Goal: Task Accomplishment & Management: Use online tool/utility

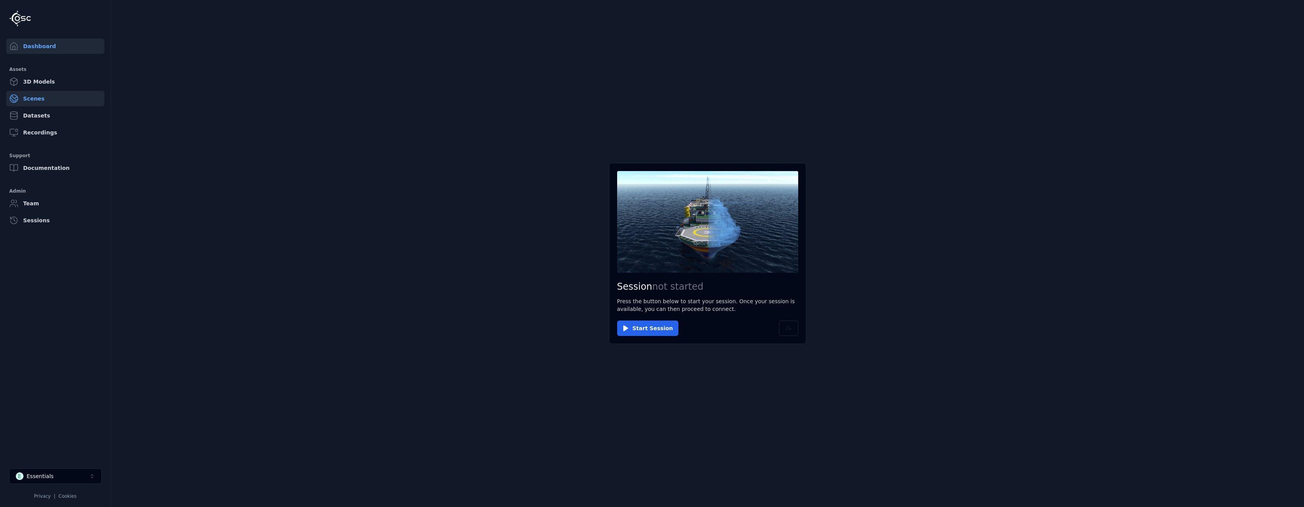
drag, startPoint x: 0, startPoint y: 0, endPoint x: 25, endPoint y: 101, distance: 104.4
click at [25, 101] on link "Scenes" at bounding box center [55, 98] width 98 height 15
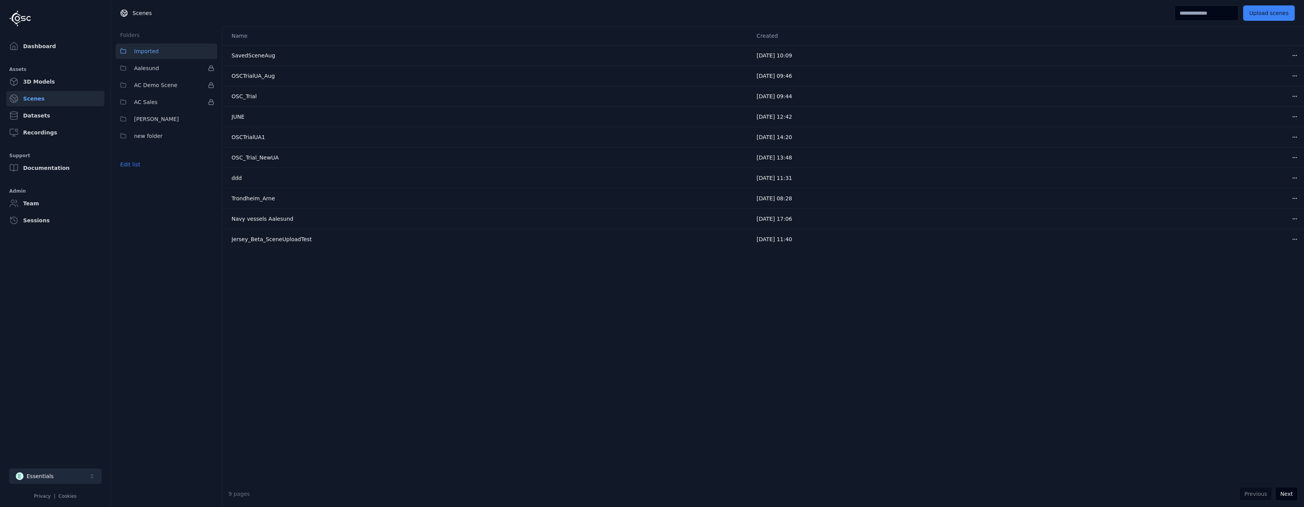
click at [59, 478] on button "E Essentials" at bounding box center [55, 475] width 92 height 15
type input "***"
click at [57, 459] on div "OBOS Fornebu" at bounding box center [44, 459] width 39 height 8
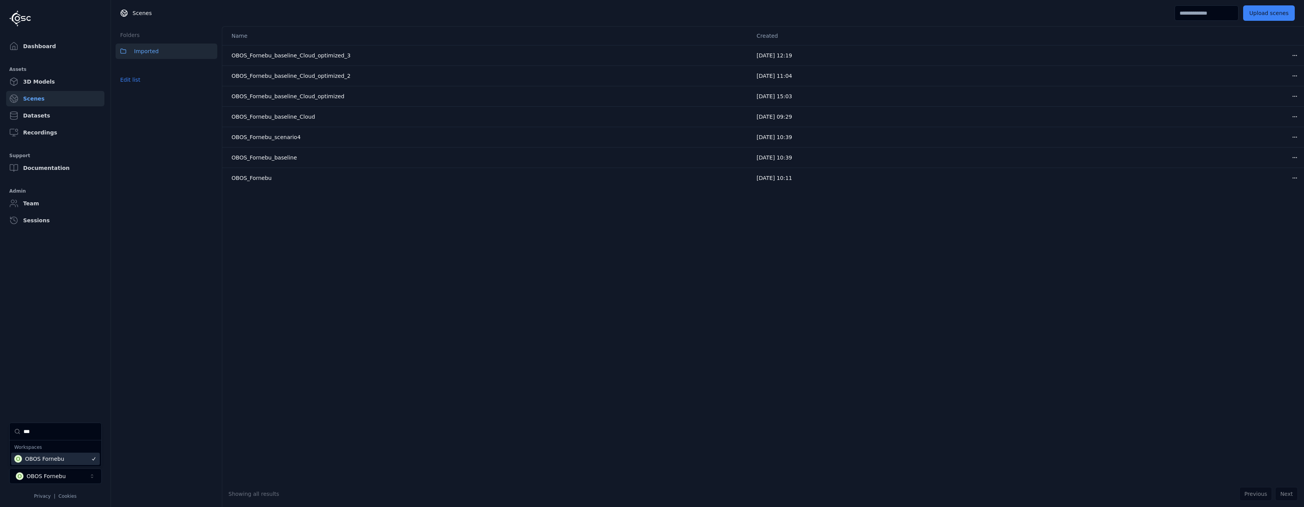
drag, startPoint x: 69, startPoint y: 339, endPoint x: 68, endPoint y: 327, distance: 12.0
click at [69, 339] on html "Dashboard Assets 3D Models Scenes Datasets Recordings Support Documentation Adm…" at bounding box center [652, 253] width 1304 height 507
click at [34, 98] on link "Scenes" at bounding box center [55, 98] width 98 height 15
click at [411, 320] on div "Name Created OBOS_Fornebu_baseline_Cloud_optimized_3 [DATE] 12:19 Open menu OBO…" at bounding box center [762, 254] width 1081 height 454
click at [126, 83] on button "Edit list" at bounding box center [130, 80] width 29 height 14
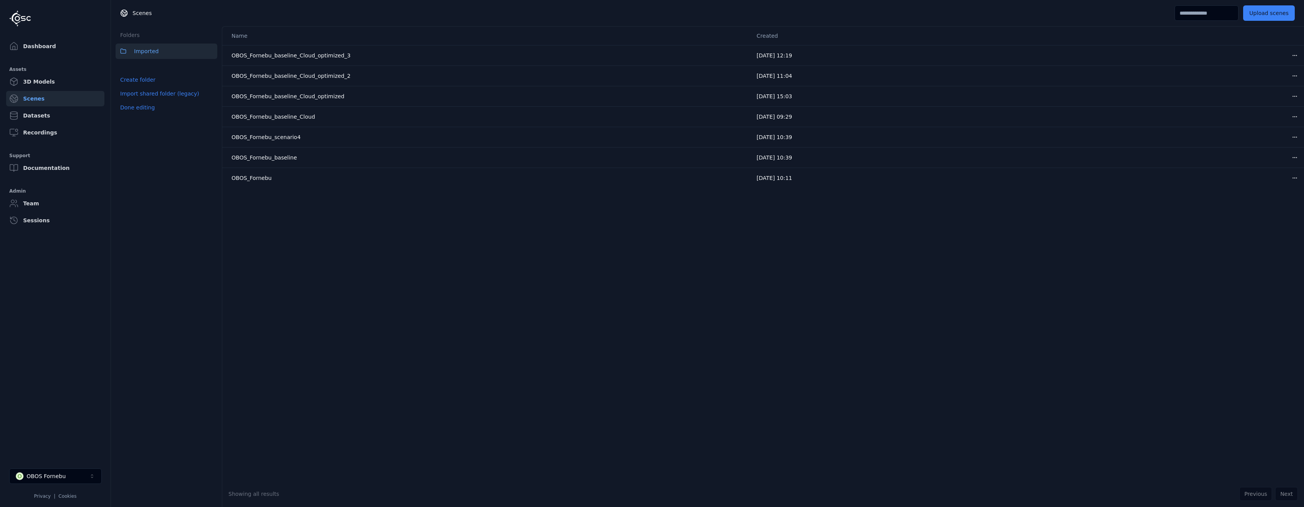
click at [321, 252] on div "Name Created OBOS_Fornebu_baseline_Cloud_optimized_3 [DATE] 12:19 Open menu OBO…" at bounding box center [762, 254] width 1081 height 454
click at [359, 231] on div "Name Created OBOS_Fornebu_baseline_Cloud_optimized_3 [DATE] 12:19 Open menu OBO…" at bounding box center [762, 254] width 1081 height 454
click at [780, 310] on div "Name Created OBOS_Fornebu_baseline_Cloud_optimized_3 [DATE] 12:19 Open menu OBO…" at bounding box center [762, 254] width 1081 height 454
click at [1253, 12] on button "Upload scenes" at bounding box center [1269, 12] width 52 height 15
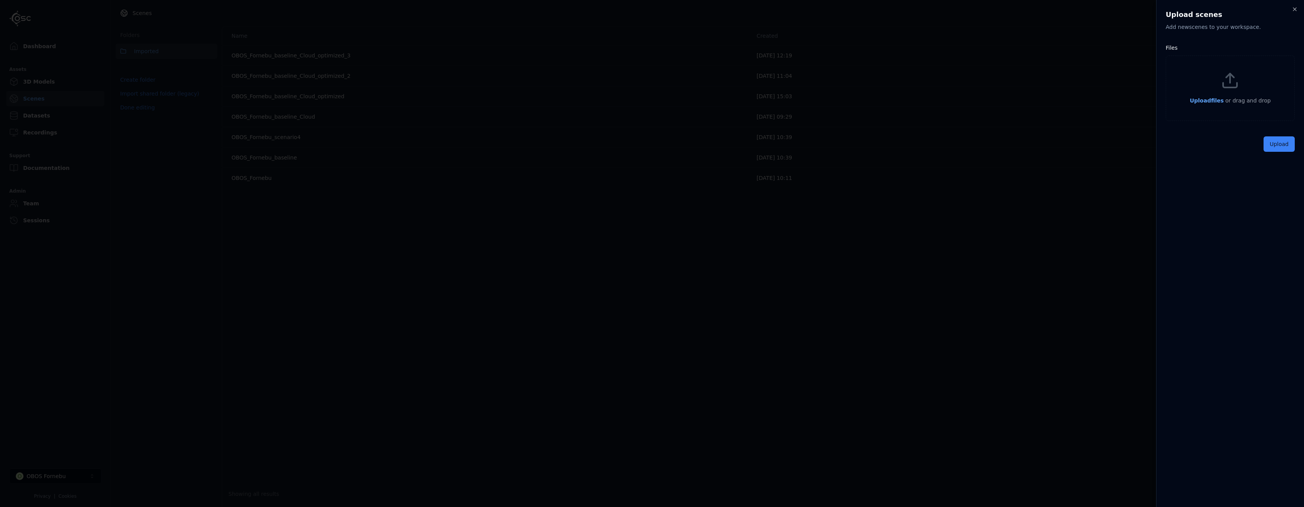
click at [1208, 100] on span "Upload files" at bounding box center [1206, 100] width 34 height 6
click at [1264, 160] on div "Upload" at bounding box center [1229, 161] width 129 height 15
click at [1266, 159] on button "Upload" at bounding box center [1278, 161] width 31 height 15
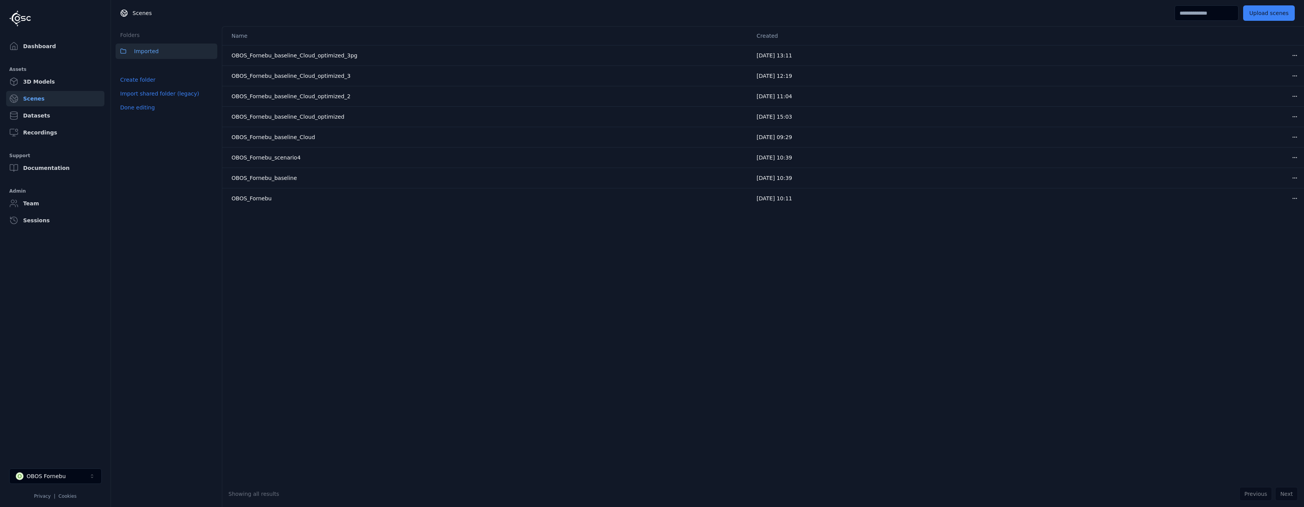
click at [30, 117] on link "Datasets" at bounding box center [55, 115] width 98 height 15
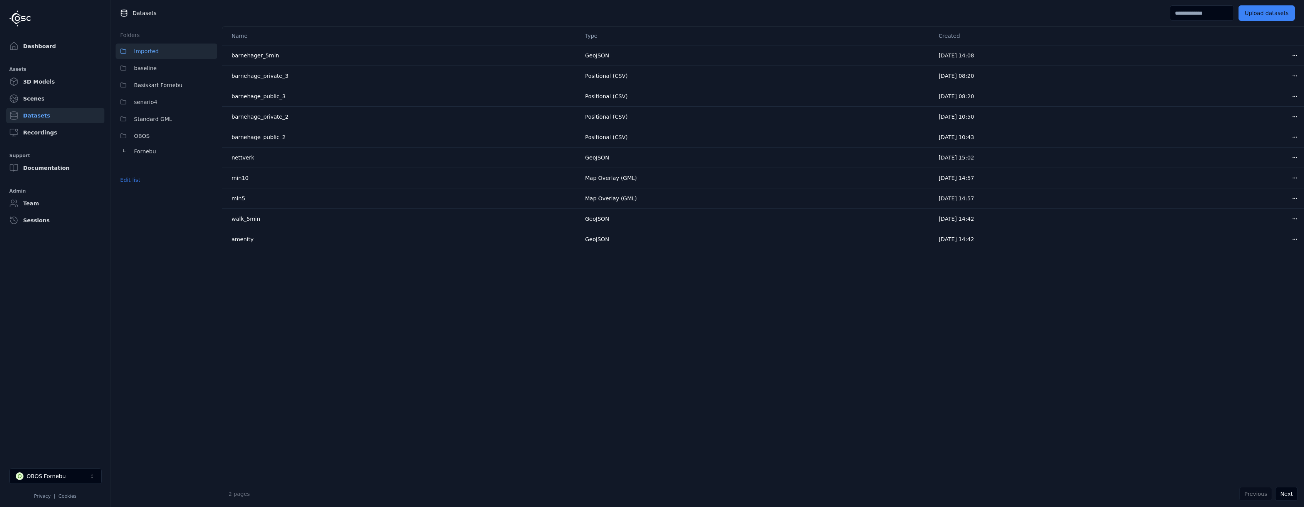
drag, startPoint x: 177, startPoint y: 230, endPoint x: 173, endPoint y: 187, distance: 43.0
click at [177, 230] on div "Folders Imported baseline Basiskart Fornebu senario4 Standard GML OBOS Fornebu …" at bounding box center [166, 266] width 111 height 481
click at [152, 119] on span "Standard GML" at bounding box center [153, 118] width 38 height 9
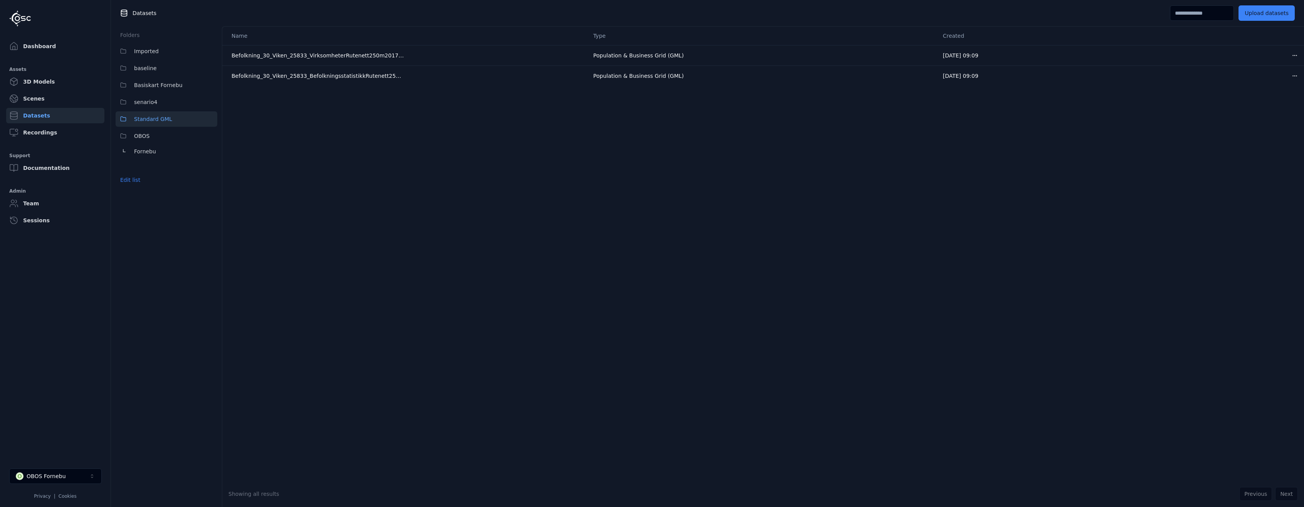
drag, startPoint x: 321, startPoint y: 151, endPoint x: 334, endPoint y: 153, distance: 12.8
click at [321, 151] on div "Name Type Created Befolkning_30_Viken_25833_VirksomheterRutenett250m2017_GML Po…" at bounding box center [762, 254] width 1081 height 454
click at [1254, 15] on button "Upload datasets" at bounding box center [1266, 12] width 56 height 15
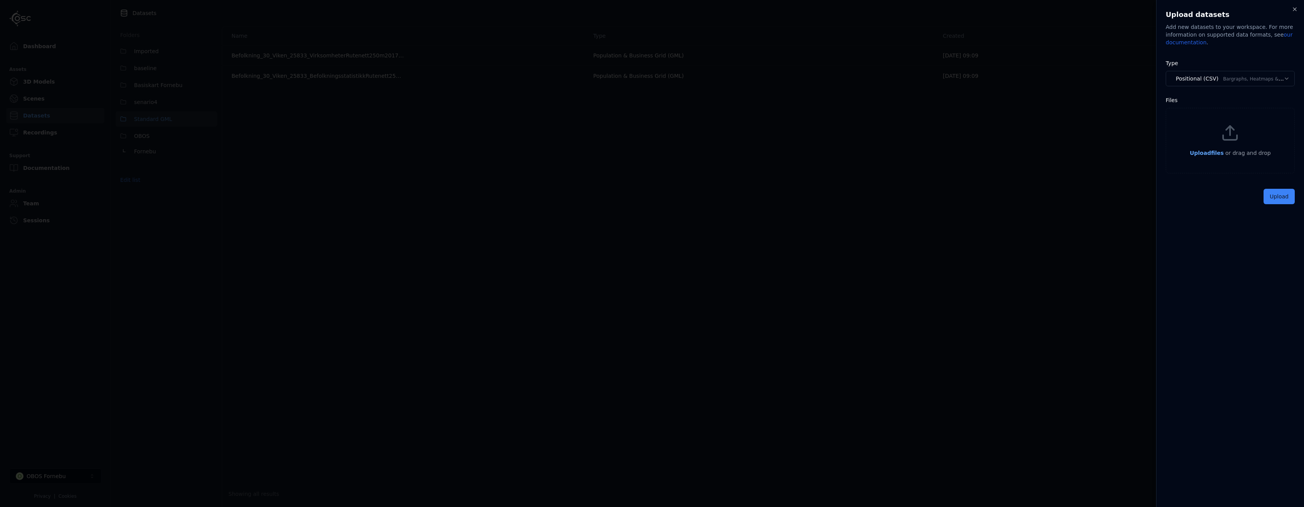
click at [1224, 78] on body "**********" at bounding box center [652, 253] width 1304 height 507
select select "***"
click at [1212, 151] on span "Upload files" at bounding box center [1206, 153] width 34 height 6
click at [1286, 231] on button "Upload" at bounding box center [1278, 228] width 31 height 15
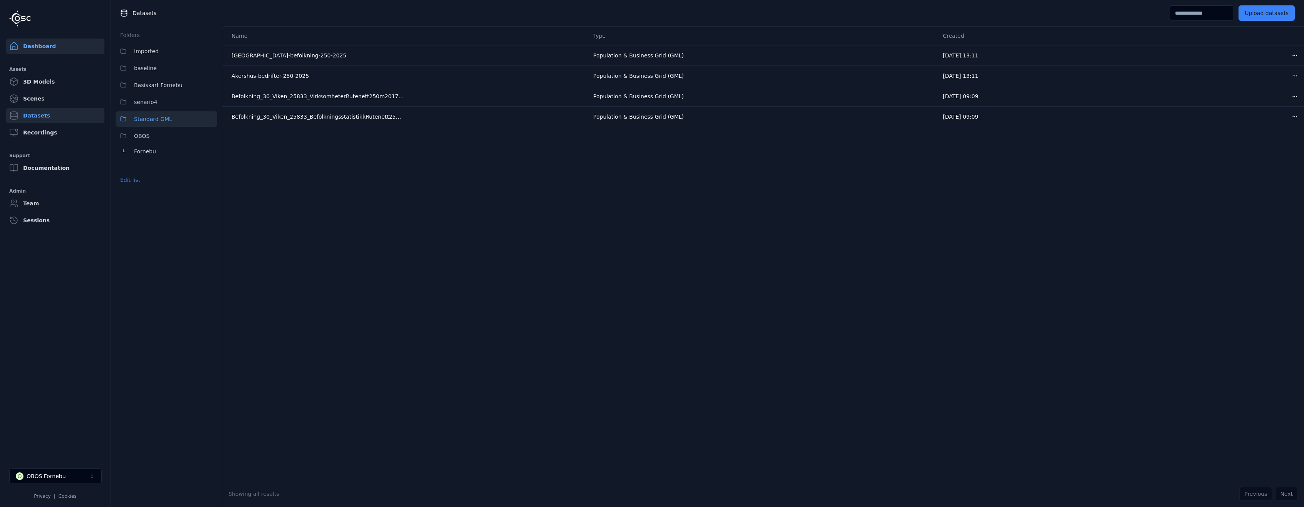
click at [39, 42] on link "Dashboard" at bounding box center [55, 46] width 98 height 15
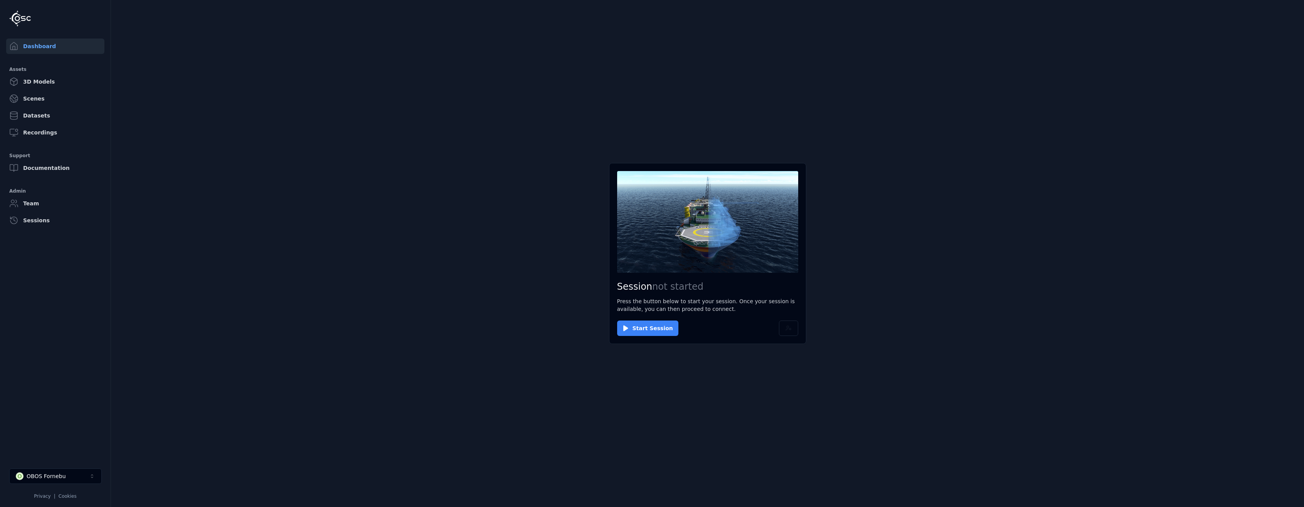
click at [647, 331] on button "Start Session" at bounding box center [647, 327] width 61 height 15
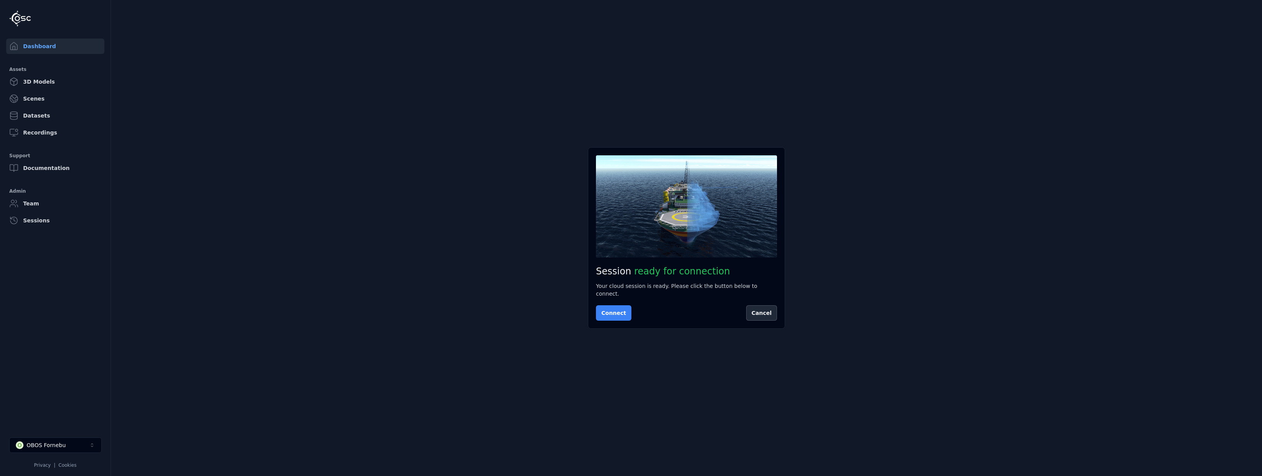
click at [615, 308] on button "Connect" at bounding box center [613, 312] width 35 height 15
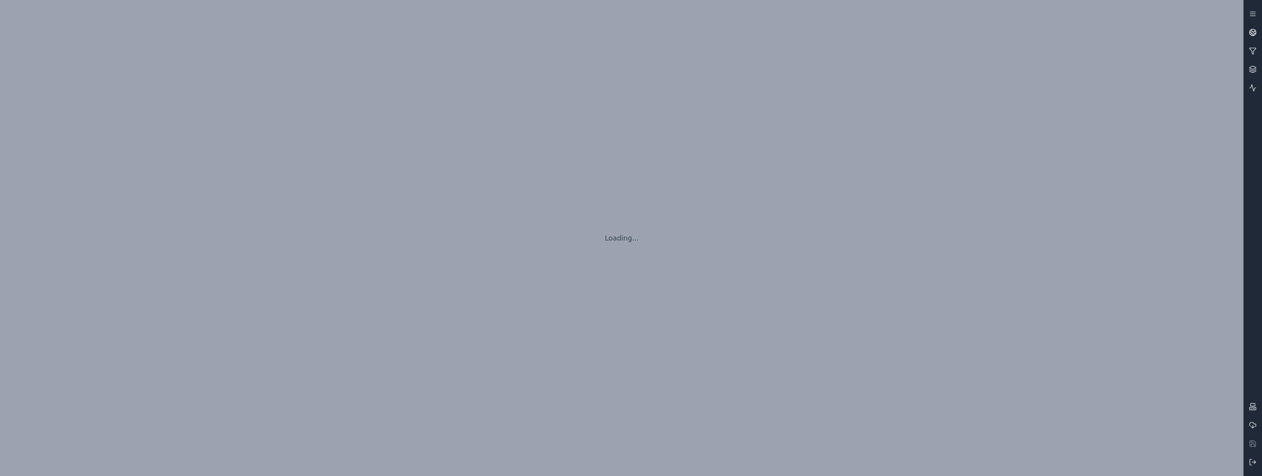
click at [1252, 32] on icon at bounding box center [1253, 31] width 5 height 3
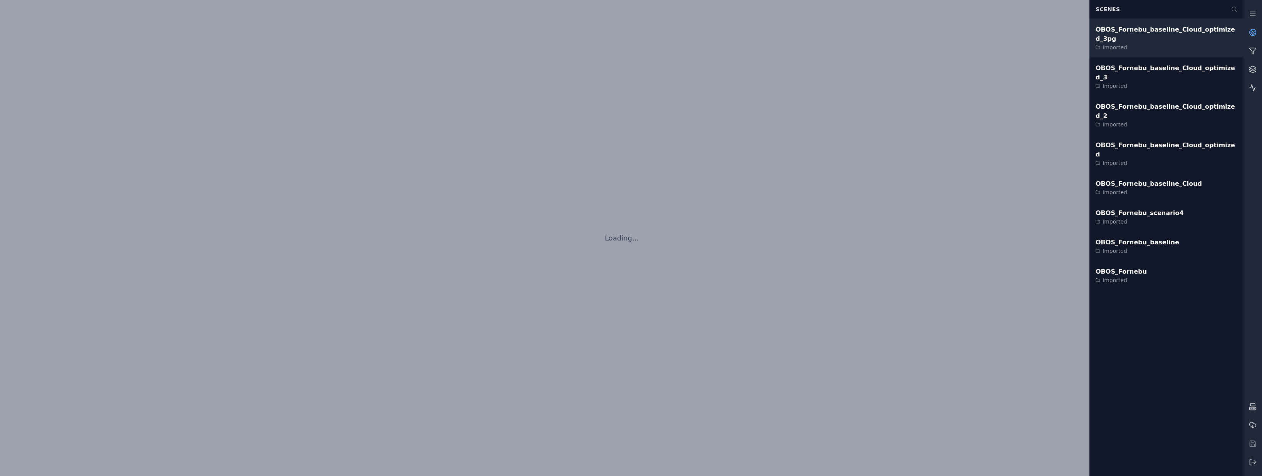
click at [1195, 26] on div "OBOS_Fornebu_baseline_Cloud_optimized_3pg" at bounding box center [1166, 34] width 142 height 18
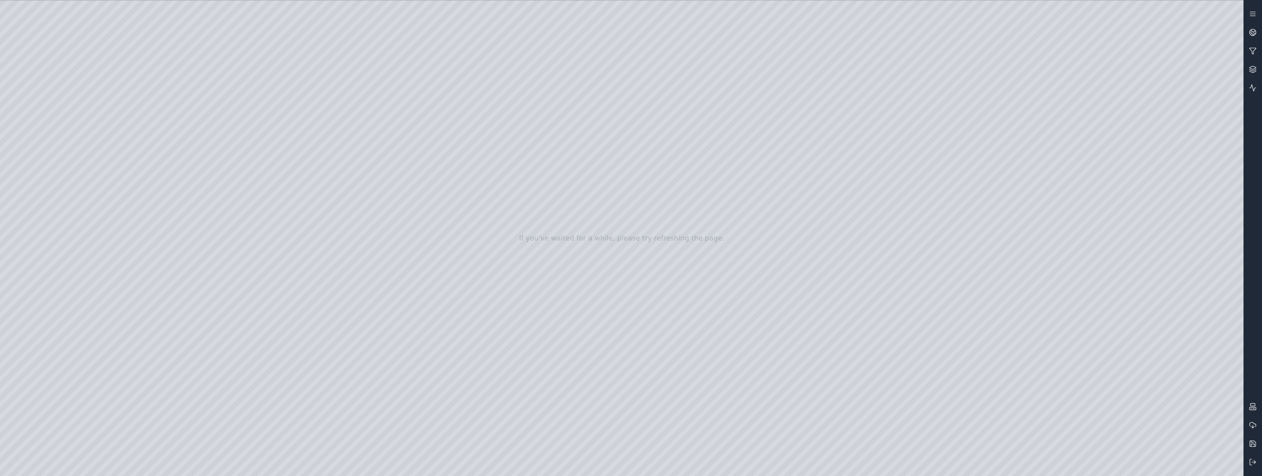
click at [34, 101] on div at bounding box center [621, 237] width 1243 height 475
click at [49, 136] on div at bounding box center [621, 237] width 1243 height 475
drag, startPoint x: 393, startPoint y: 282, endPoint x: 378, endPoint y: 282, distance: 15.4
click at [393, 282] on div at bounding box center [621, 237] width 1243 height 475
click at [5, 15] on div at bounding box center [621, 237] width 1243 height 475
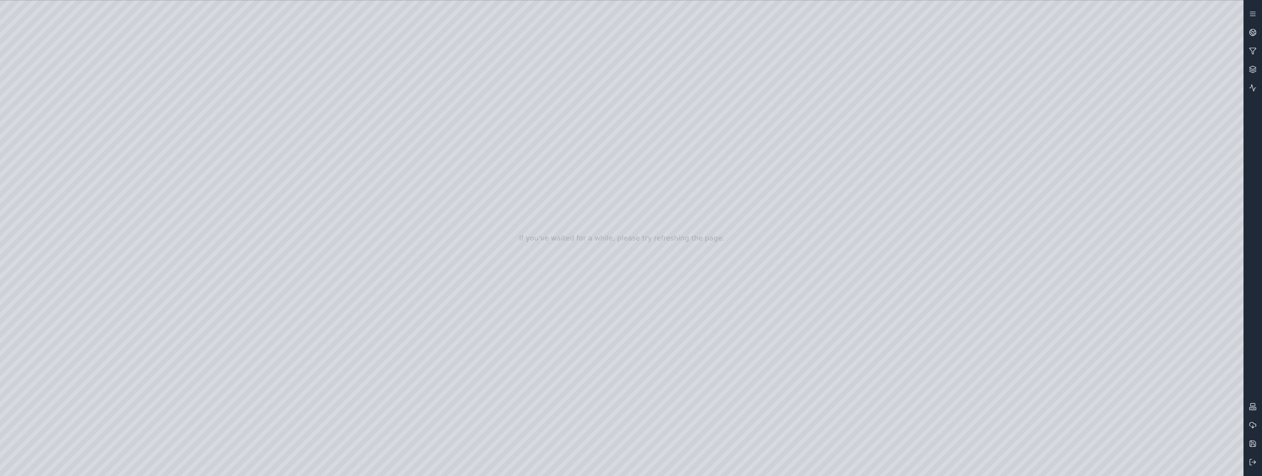
drag, startPoint x: 457, startPoint y: 224, endPoint x: 457, endPoint y: 196, distance: 27.3
click at [94, 30] on div at bounding box center [621, 237] width 1243 height 475
drag, startPoint x: 370, startPoint y: 357, endPoint x: 339, endPoint y: 375, distance: 36.1
click at [6, 16] on div at bounding box center [621, 237] width 1243 height 475
drag, startPoint x: 416, startPoint y: 225, endPoint x: 426, endPoint y: 163, distance: 63.1
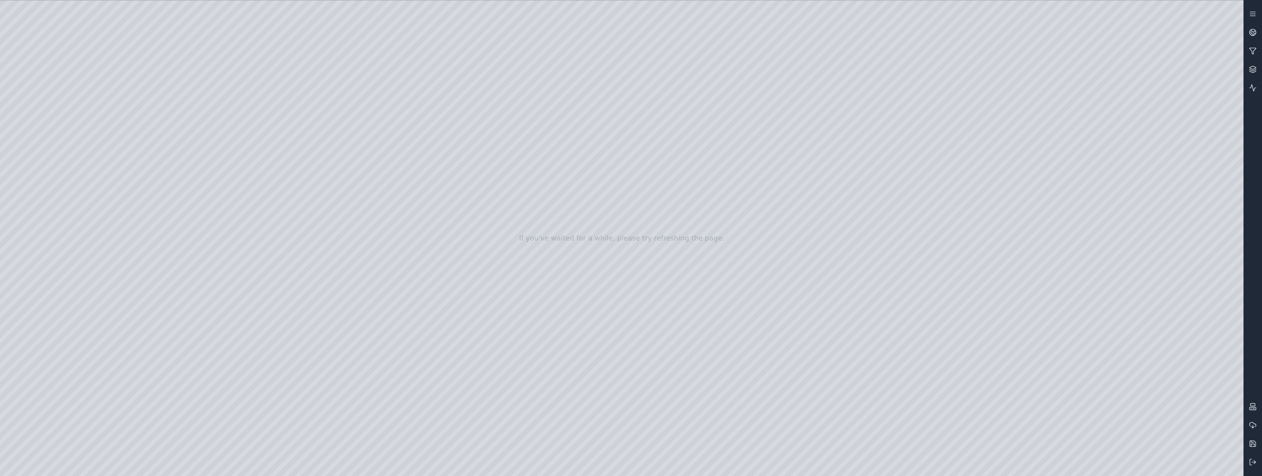
click at [24, 17] on div at bounding box center [621, 237] width 1243 height 475
click at [1252, 31] on icon at bounding box center [1253, 31] width 5 height 3
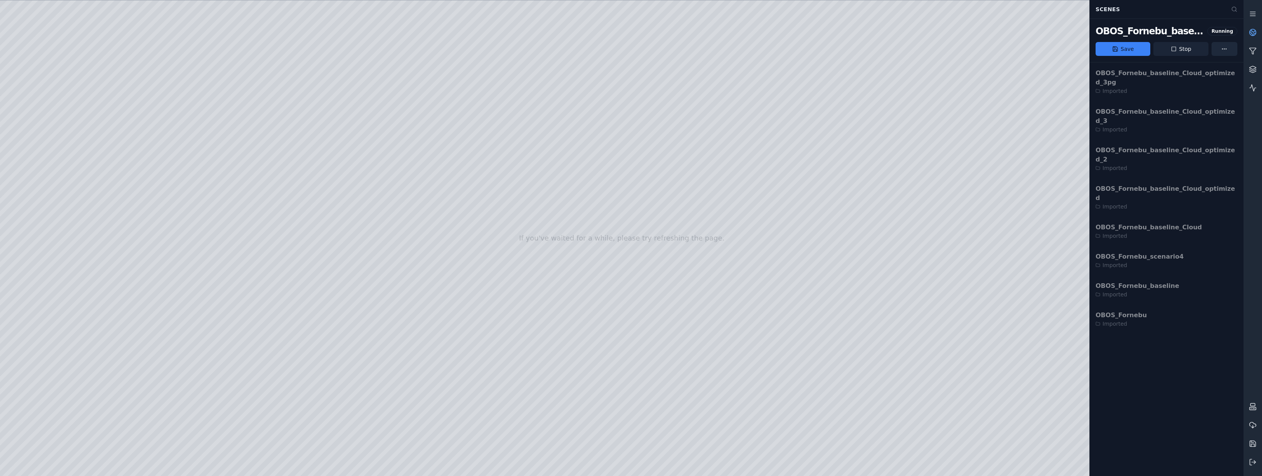
click at [1183, 50] on button "Stop" at bounding box center [1180, 49] width 55 height 14
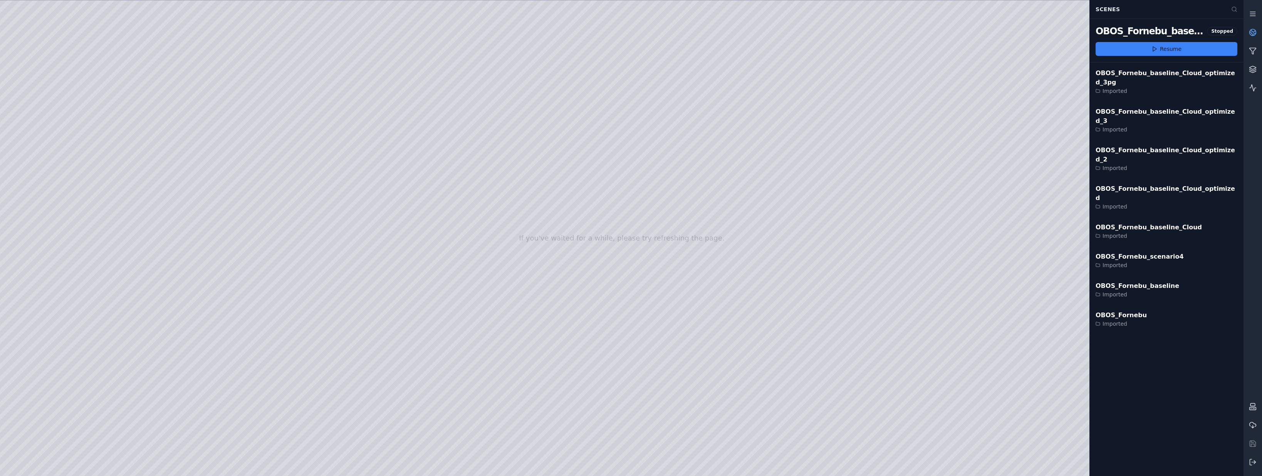
click at [1135, 347] on div "OBOS_Fornebu_baseline_Cloud_optimized_3pg Imported OBOS_Fornebu_baseline_Cloud_…" at bounding box center [1166, 269] width 154 height 414
click at [1252, 460] on icon at bounding box center [1253, 462] width 8 height 8
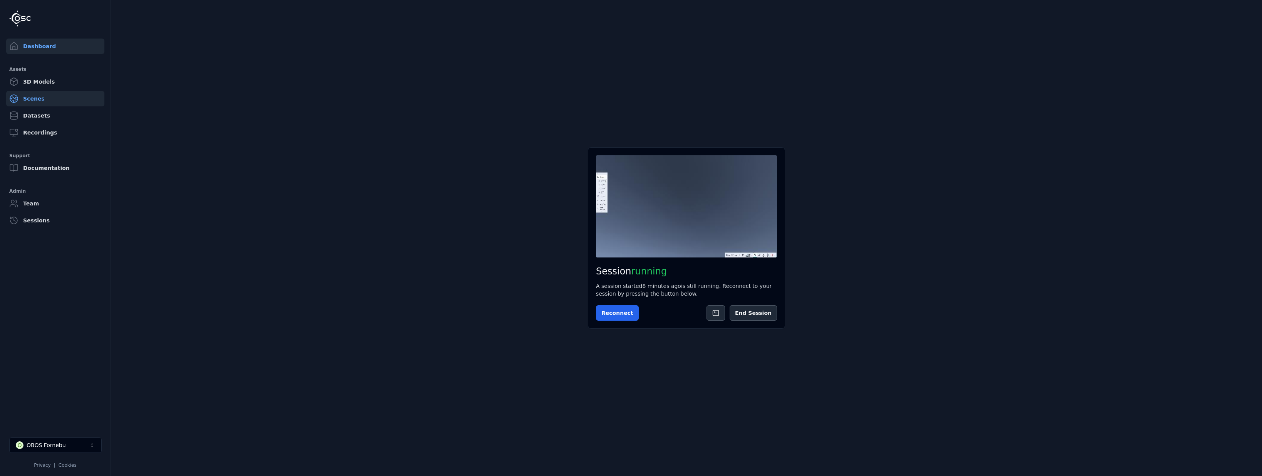
click at [43, 94] on link "Scenes" at bounding box center [55, 98] width 98 height 15
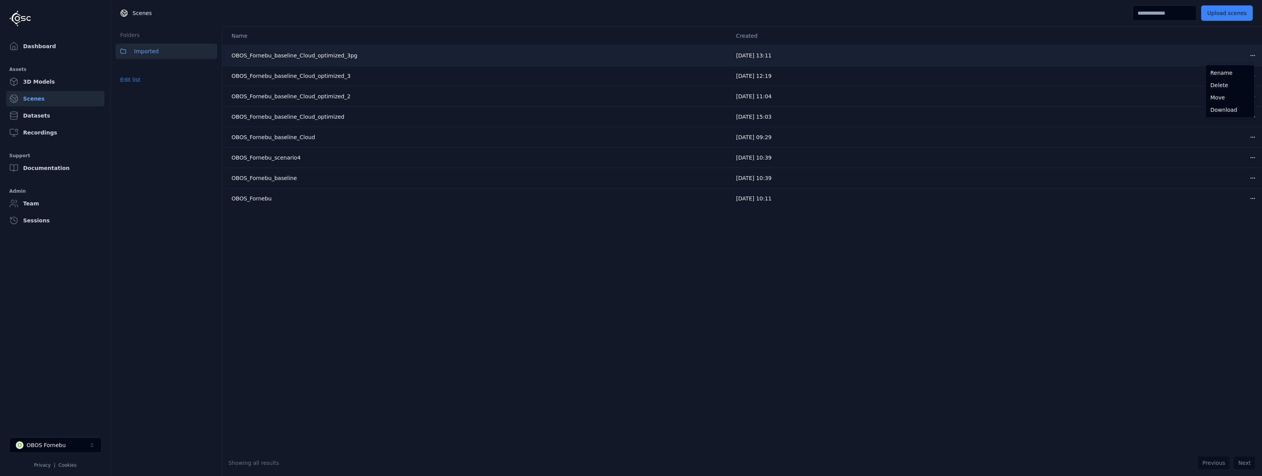
click at [1249, 52] on html "Dashboard Assets 3D Models Scenes Datasets Recordings Support Documentation Adm…" at bounding box center [631, 238] width 1262 height 476
click at [1227, 84] on div "Delete" at bounding box center [1229, 85] width 45 height 12
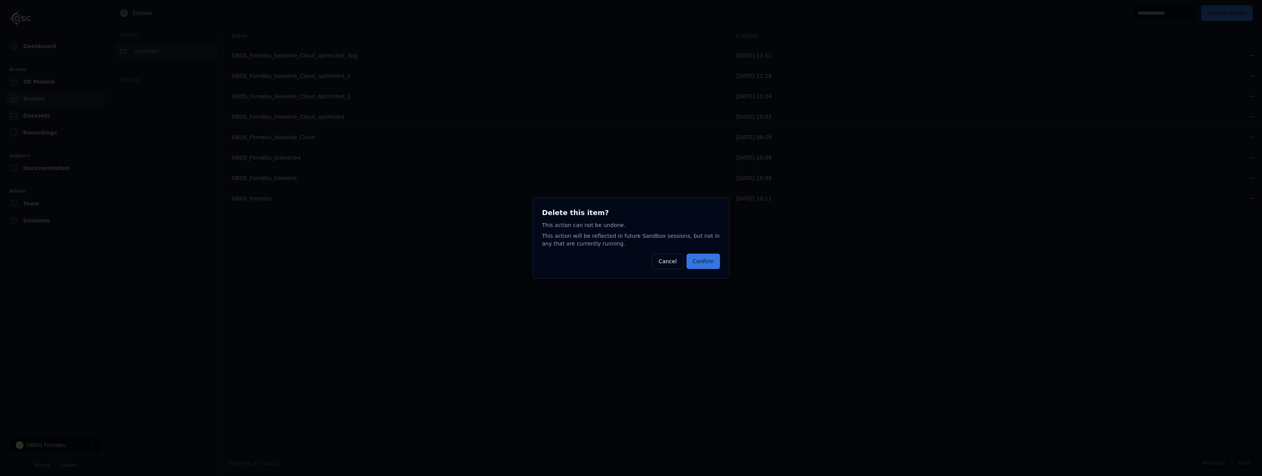
click at [701, 256] on button "Confirm" at bounding box center [703, 260] width 34 height 15
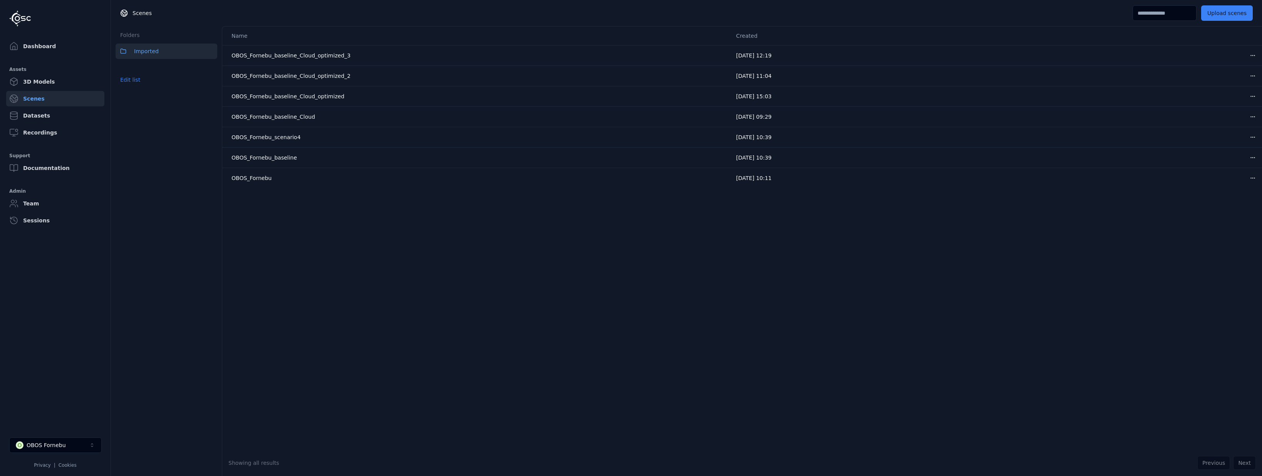
click at [483, 340] on div "Name Created OBOS_Fornebu_baseline_Cloud_optimized_3 [DATE] 12:19 Open menu OBO…" at bounding box center [741, 238] width 1039 height 423
click at [387, 187] on td "OBOS_Fornebu" at bounding box center [476, 178] width 508 height 20
click at [23, 43] on link "Dashboard" at bounding box center [55, 46] width 98 height 15
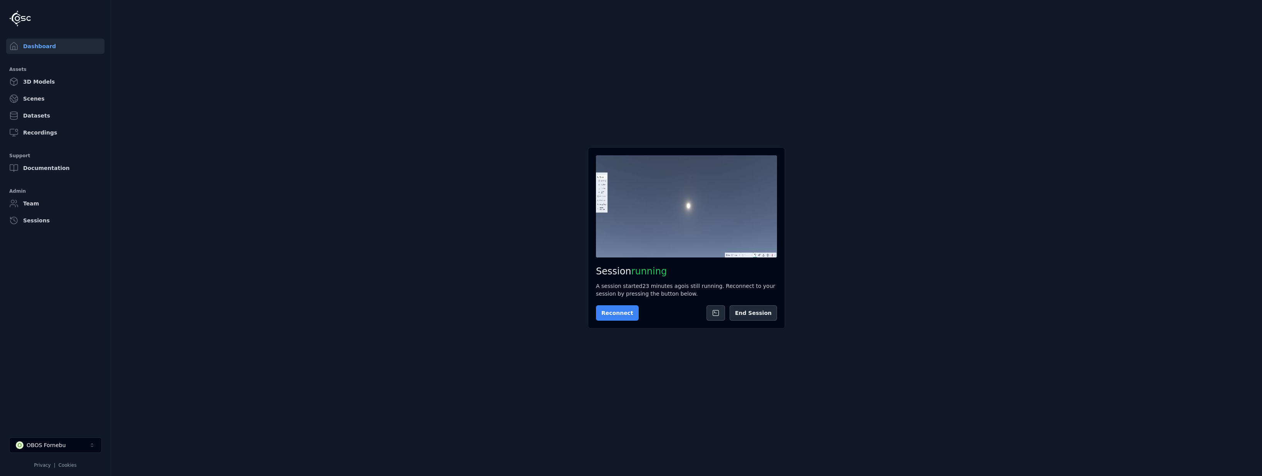
click at [616, 308] on button "Reconnect" at bounding box center [617, 312] width 43 height 15
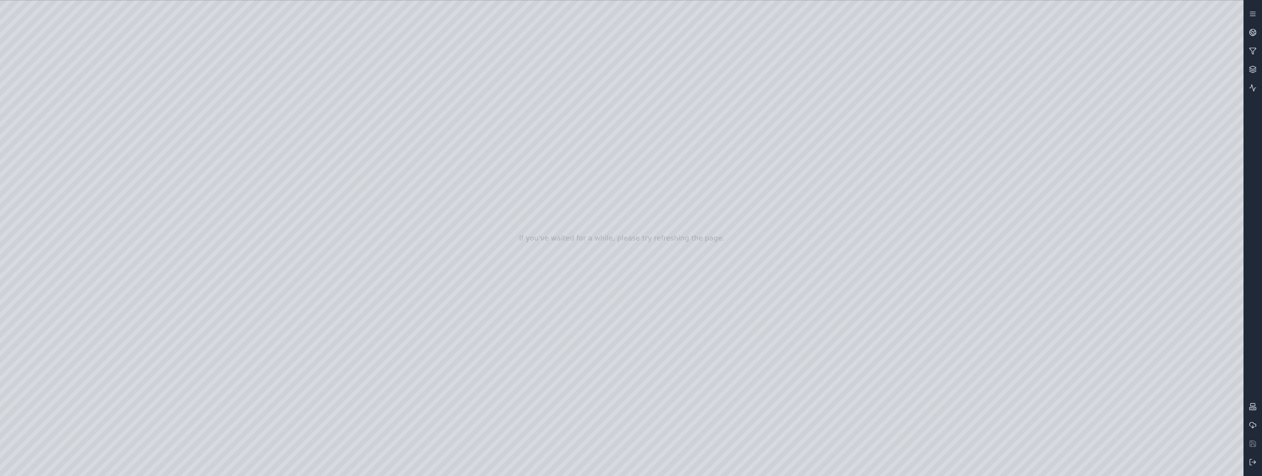
drag, startPoint x: 732, startPoint y: 238, endPoint x: 728, endPoint y: 292, distance: 54.9
click at [273, 151] on div at bounding box center [621, 237] width 1243 height 475
click at [4, 37] on div at bounding box center [621, 237] width 1243 height 475
click at [633, 209] on div at bounding box center [621, 237] width 1243 height 475
click at [335, 235] on div at bounding box center [621, 237] width 1243 height 475
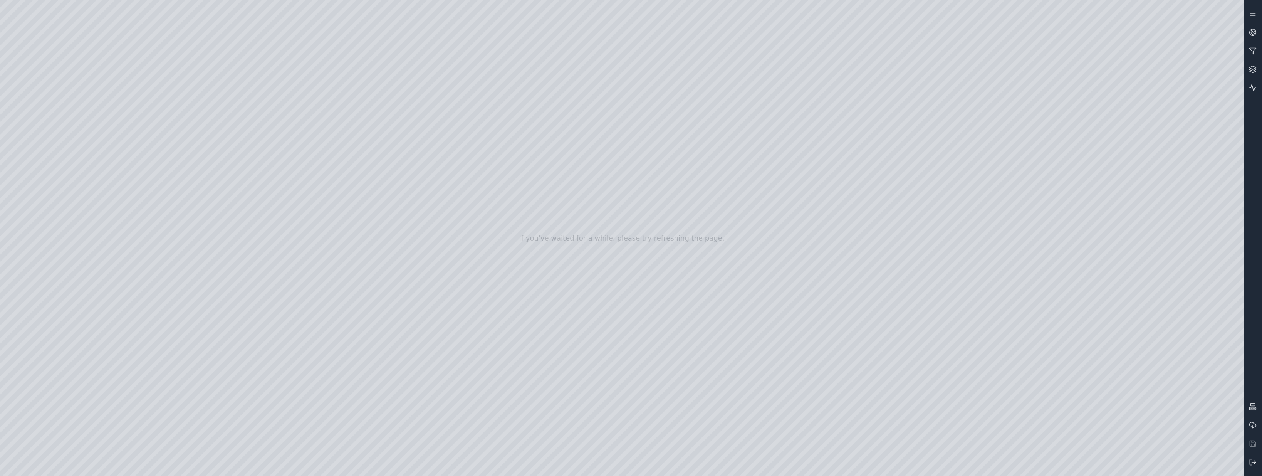
click at [1251, 461] on icon at bounding box center [1253, 462] width 8 height 8
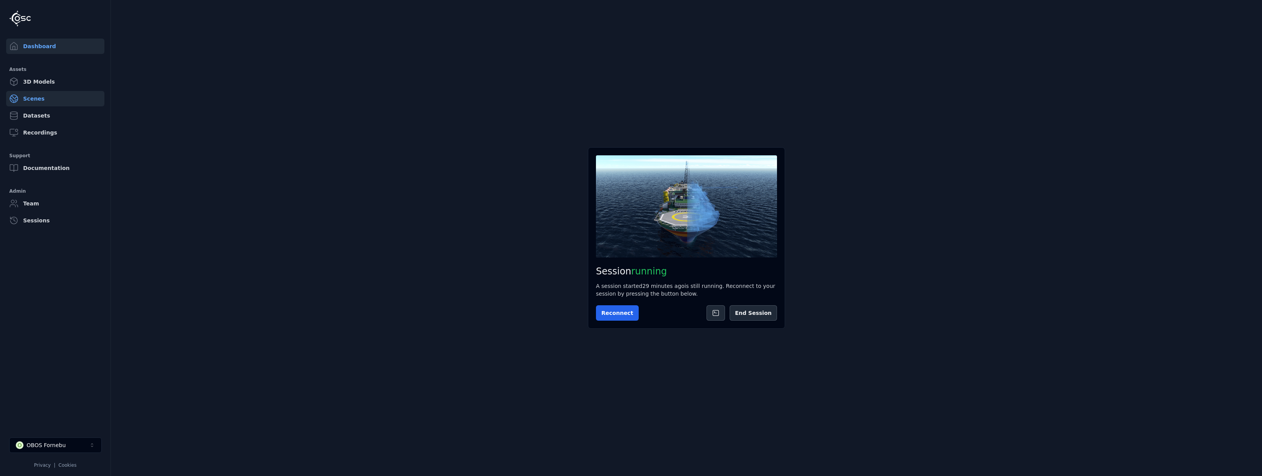
click at [44, 102] on link "Scenes" at bounding box center [55, 98] width 98 height 15
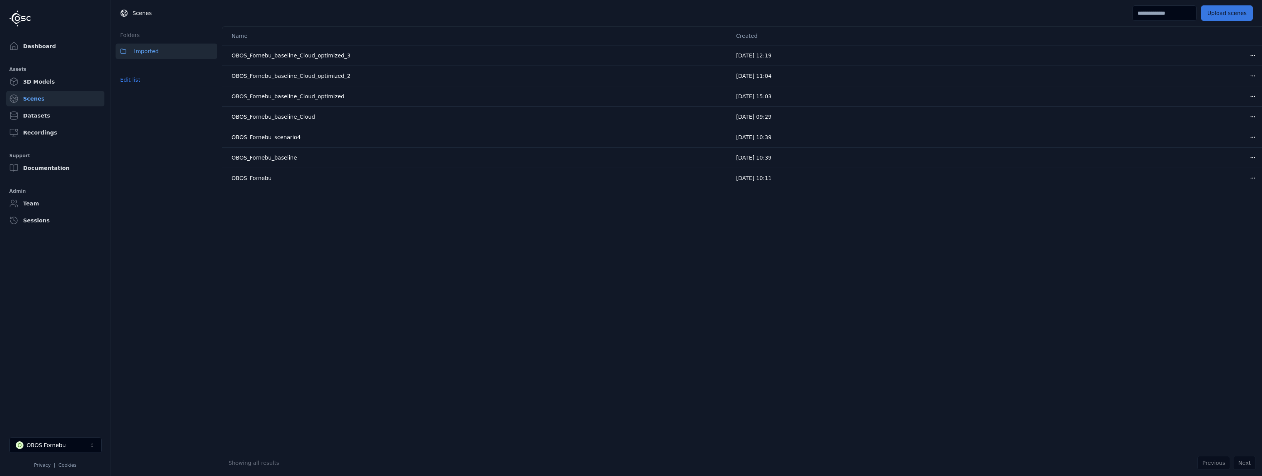
click at [1229, 12] on button "Upload scenes" at bounding box center [1227, 12] width 52 height 15
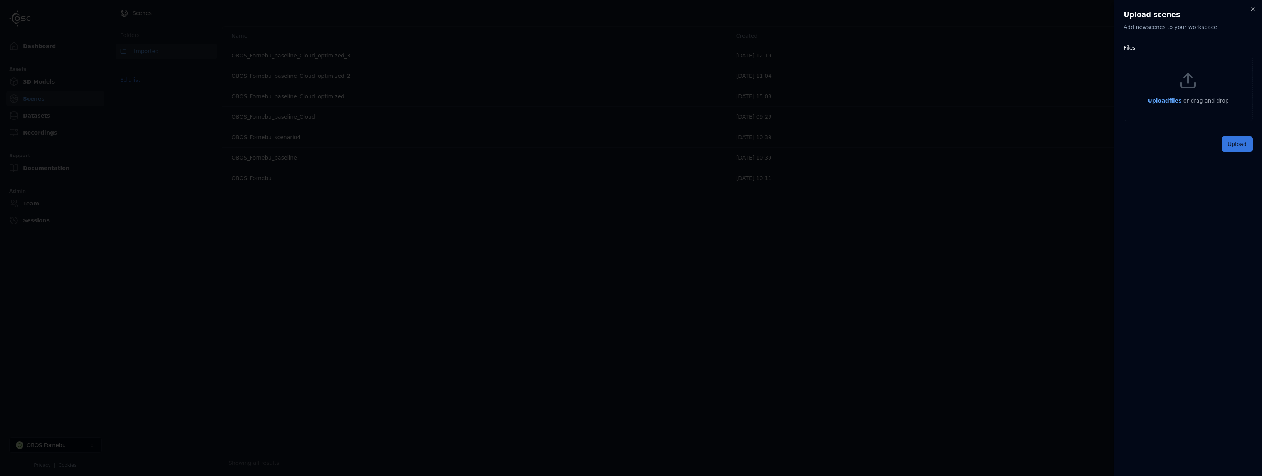
click at [1235, 144] on button "Upload" at bounding box center [1236, 143] width 31 height 15
click at [1163, 101] on span "Upload files" at bounding box center [1164, 100] width 34 height 6
click at [1235, 165] on button "Upload" at bounding box center [1236, 161] width 31 height 15
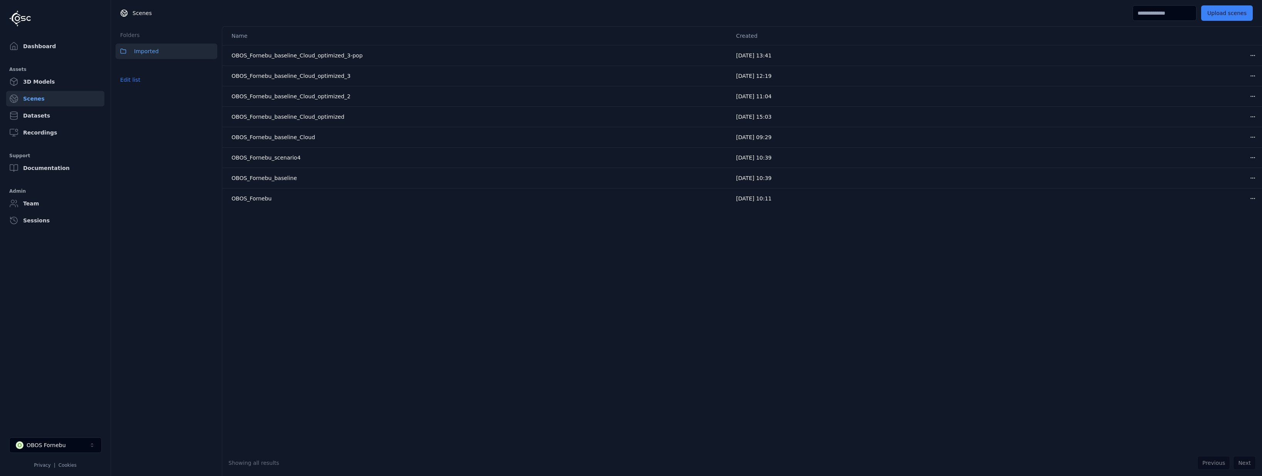
click at [384, 300] on div "Name Created OBOS_Fornebu_baseline_Cloud_optimized_3-pop [DATE] 13:41 Open menu…" at bounding box center [741, 238] width 1039 height 423
click at [35, 49] on link "Dashboard" at bounding box center [55, 46] width 98 height 15
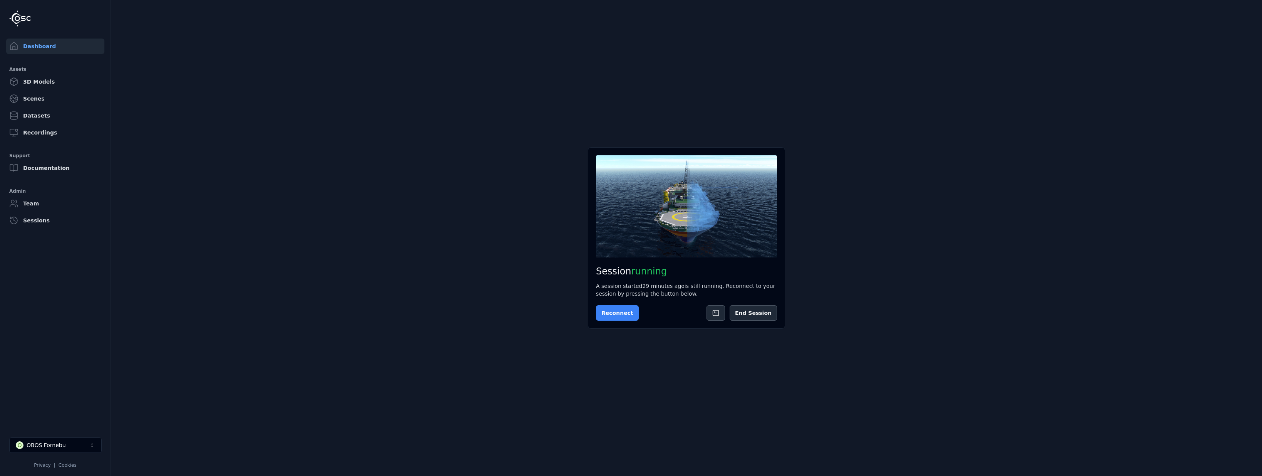
click at [605, 313] on button "Reconnect" at bounding box center [617, 312] width 43 height 15
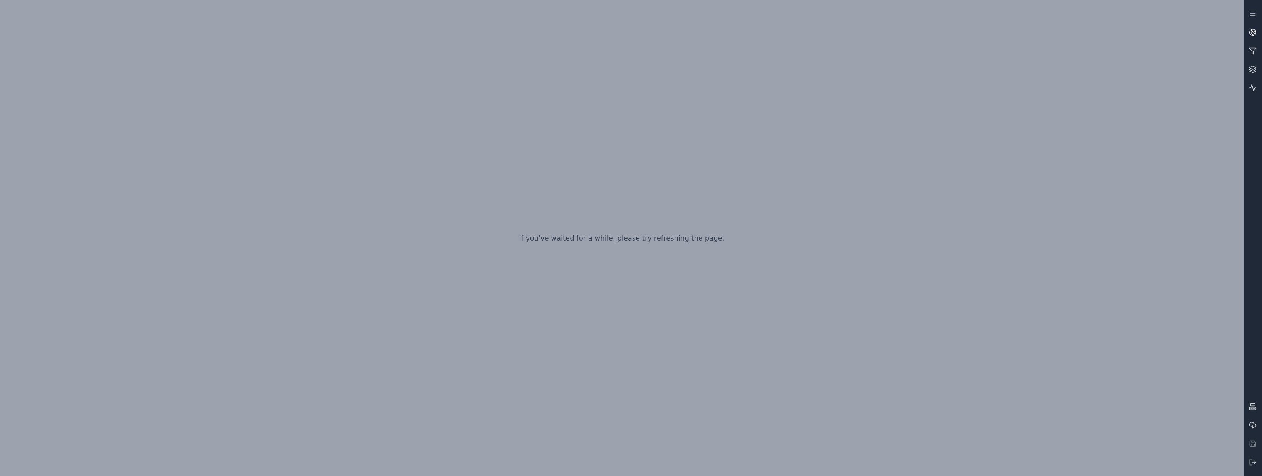
click at [1254, 32] on icon at bounding box center [1253, 32] width 8 height 8
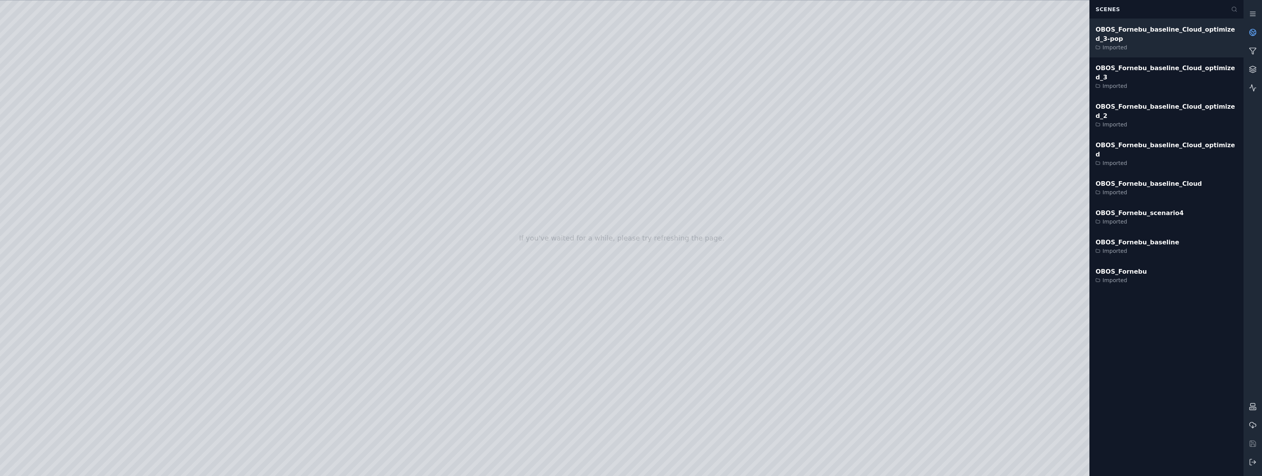
click at [1154, 31] on div "OBOS_Fornebu_baseline_Cloud_optimized_3-pop" at bounding box center [1166, 34] width 142 height 18
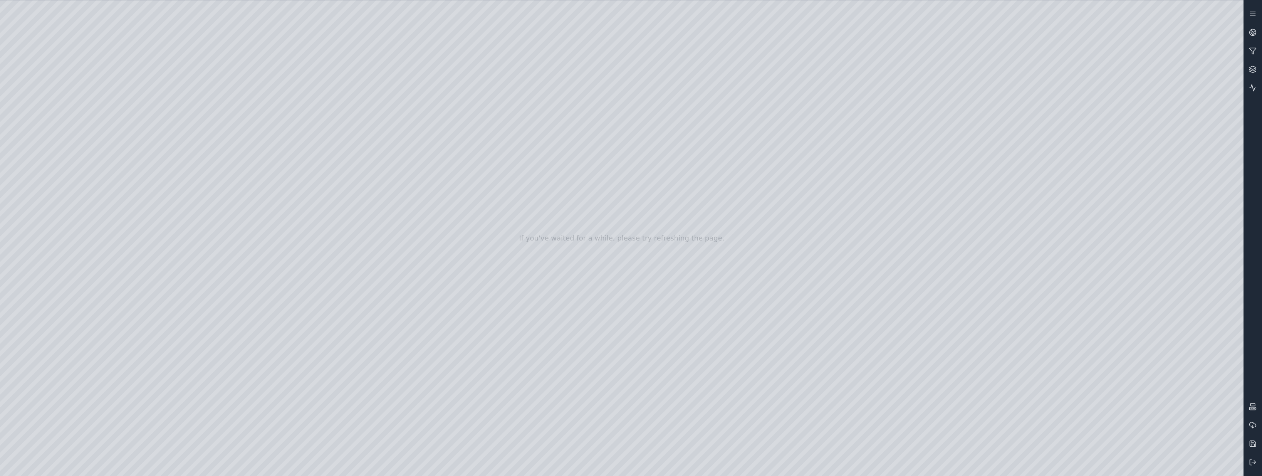
click at [53, 135] on div at bounding box center [621, 237] width 1243 height 475
click at [1253, 476] on html "If you've waited for a while, please try refreshing the page." at bounding box center [631, 238] width 1262 height 476
click at [886, 332] on div at bounding box center [621, 237] width 1243 height 475
click at [1250, 461] on icon at bounding box center [1253, 462] width 8 height 8
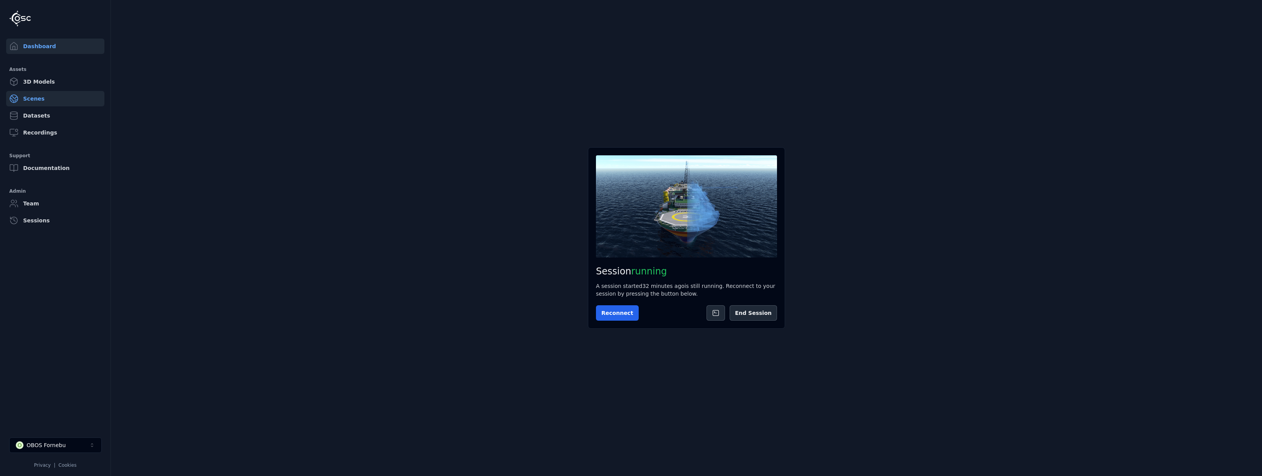
click at [34, 99] on link "Scenes" at bounding box center [55, 98] width 98 height 15
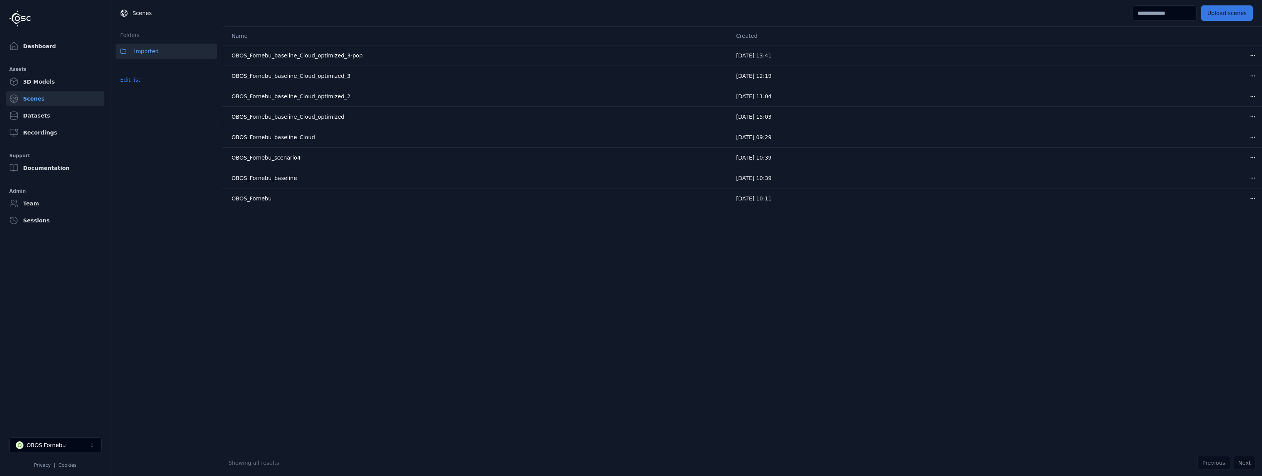
click at [1224, 14] on button "Upload scenes" at bounding box center [1227, 12] width 52 height 15
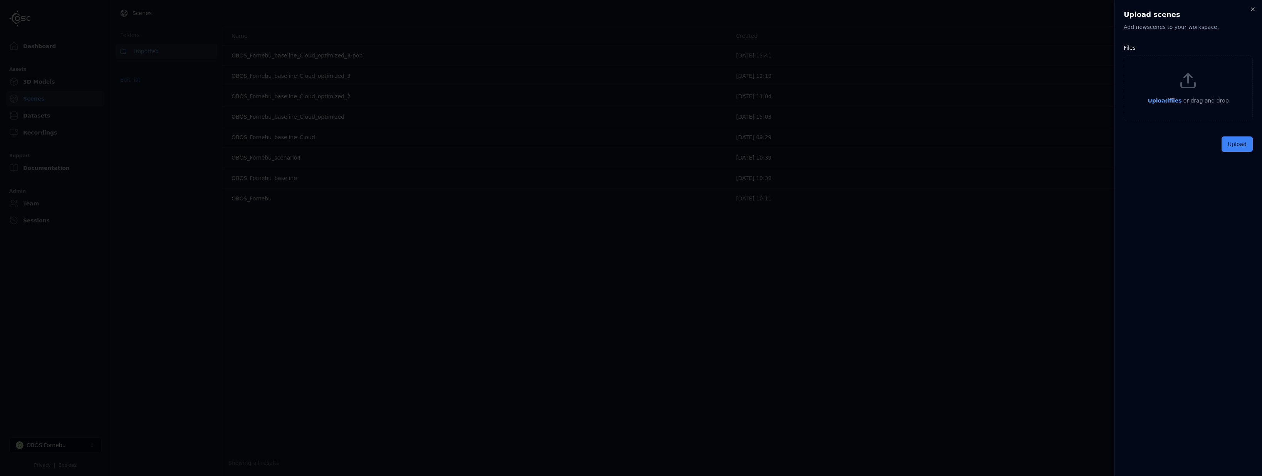
click at [1168, 100] on span "Upload files" at bounding box center [1164, 100] width 34 height 6
click at [1235, 160] on button "Upload" at bounding box center [1236, 161] width 31 height 15
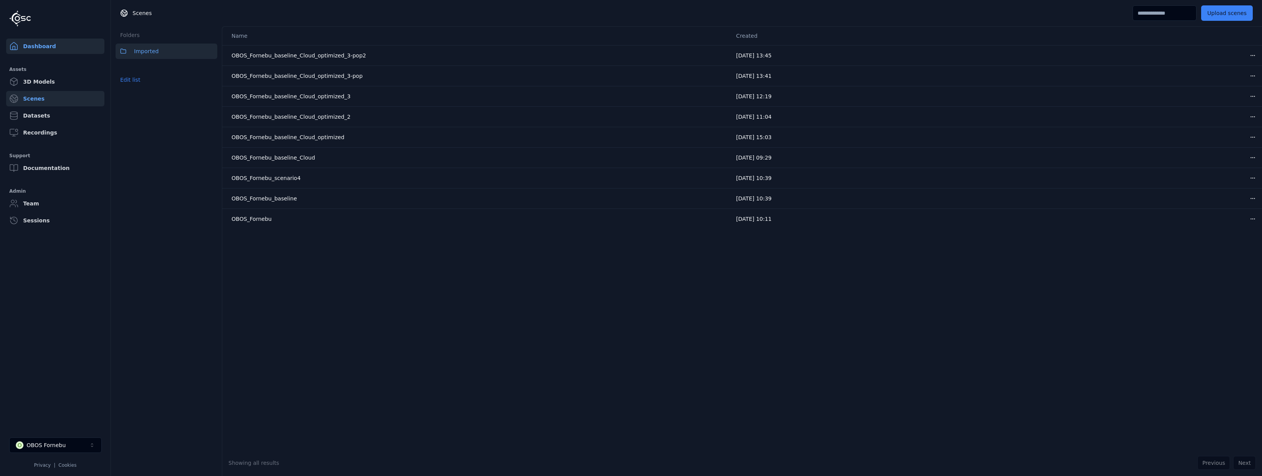
click at [39, 50] on link "Dashboard" at bounding box center [55, 46] width 98 height 15
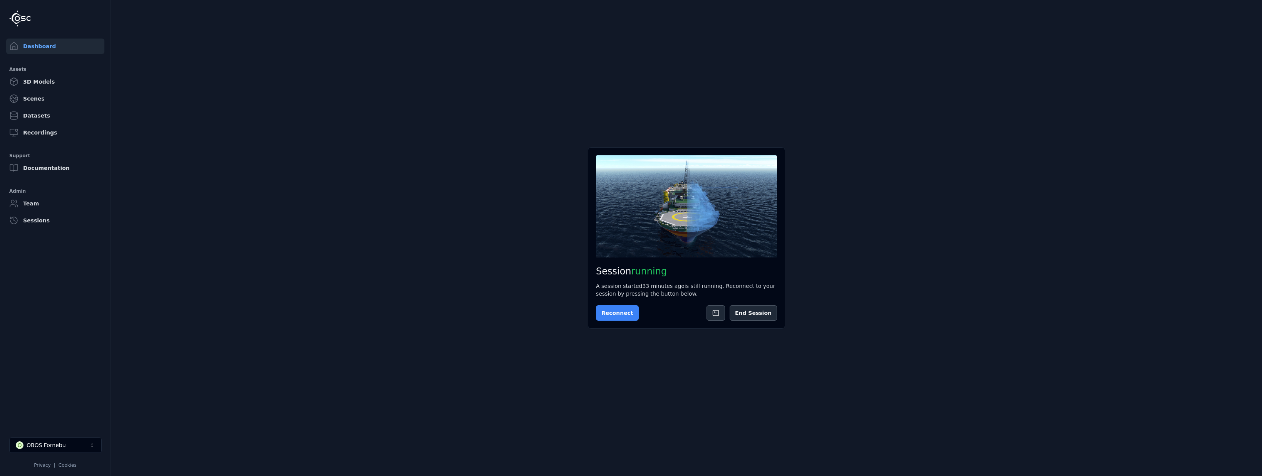
click at [605, 314] on button "Reconnect" at bounding box center [617, 312] width 43 height 15
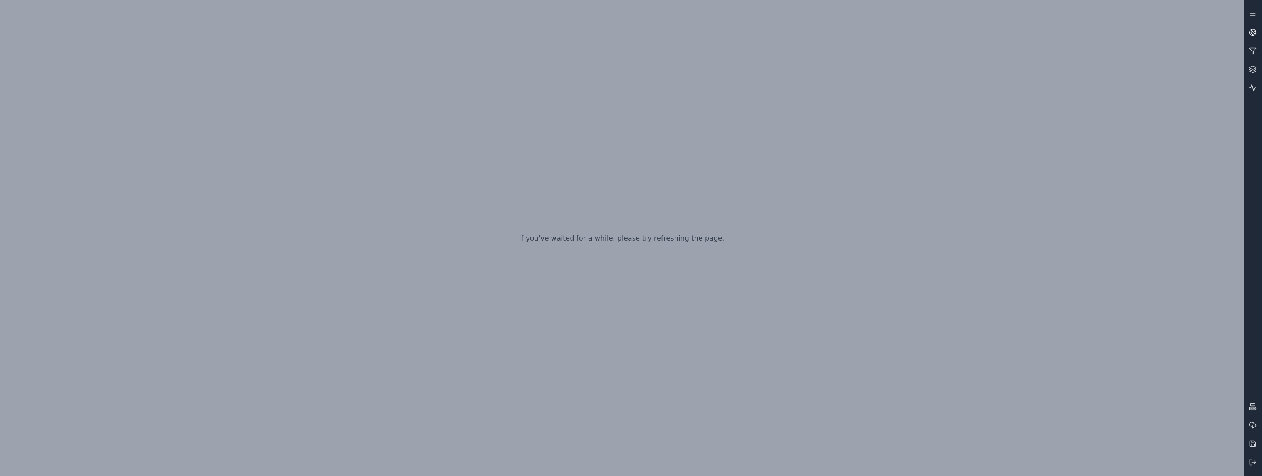
click at [1250, 34] on circle at bounding box center [1252, 32] width 7 height 7
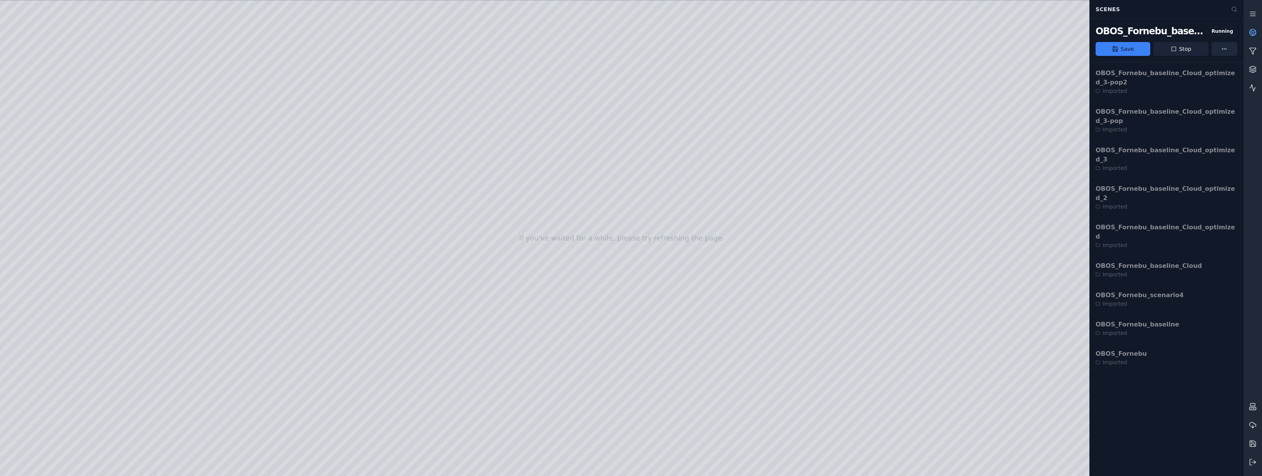
click at [1181, 48] on button "Stop" at bounding box center [1180, 49] width 55 height 14
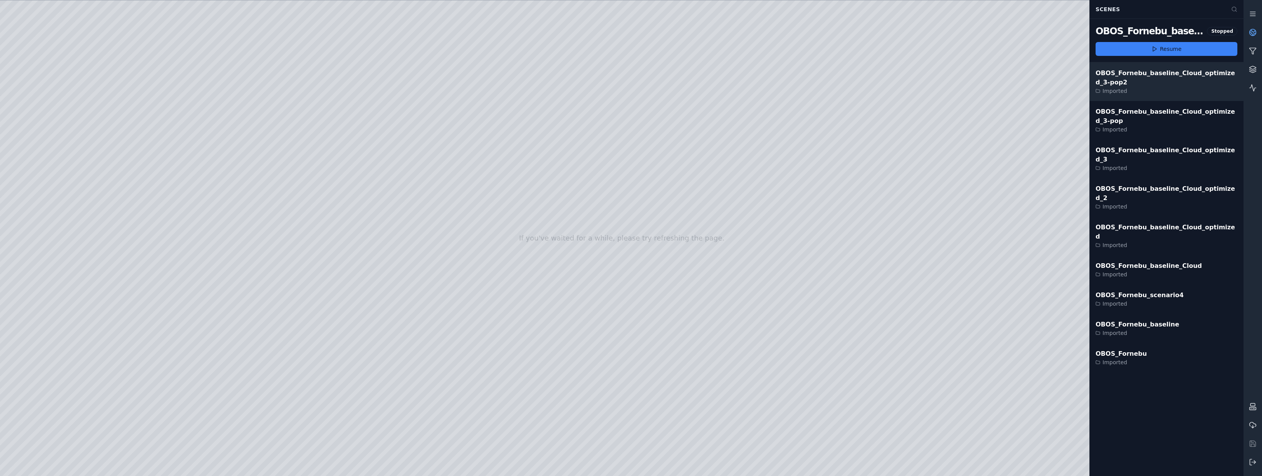
click at [1160, 73] on div "OBOS_Fornebu_baseline_Cloud_optimized_3-pop2" at bounding box center [1166, 78] width 142 height 18
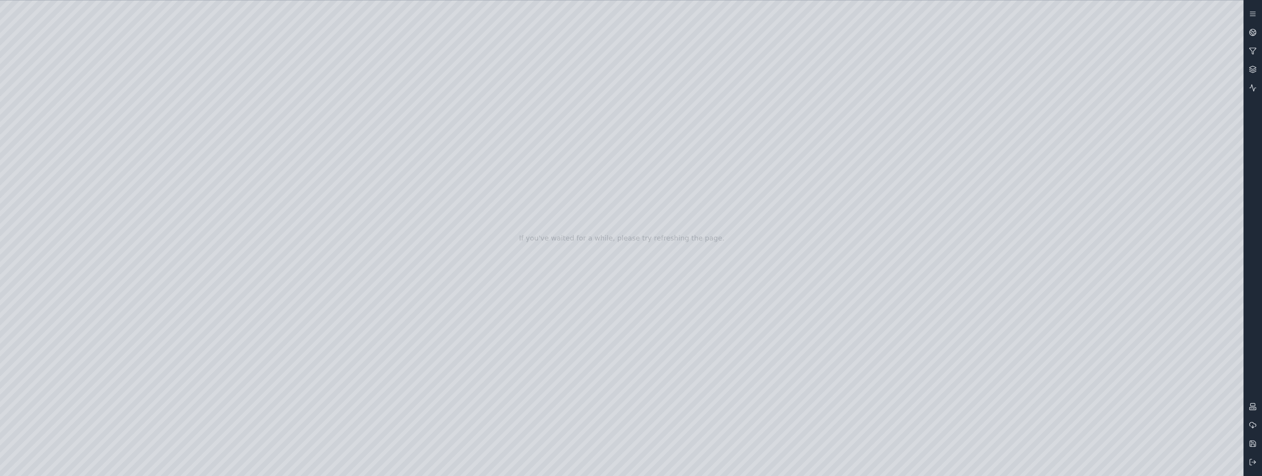
drag, startPoint x: 713, startPoint y: 274, endPoint x: 540, endPoint y: 291, distance: 174.5
click at [1250, 30] on icon at bounding box center [1253, 32] width 8 height 8
click at [1252, 32] on icon at bounding box center [1253, 32] width 8 height 8
click at [1253, 32] on icon at bounding box center [1253, 31] width 5 height 3
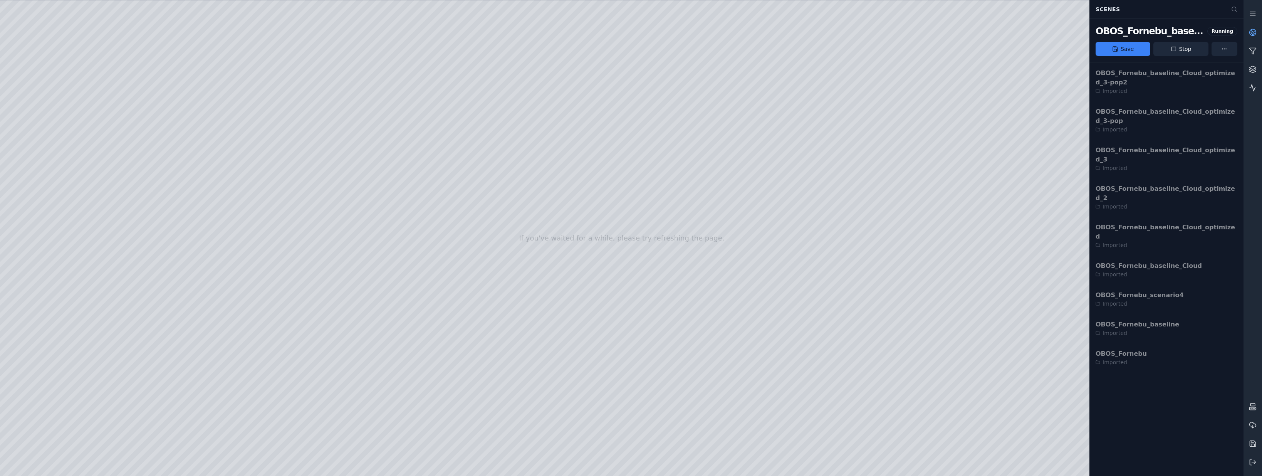
click at [471, 335] on div at bounding box center [621, 237] width 1243 height 475
click at [1152, 336] on div "OBOS_Fornebu_baseline_Cloud_optimized_3-pop2 Imported OBOS_Fornebu_baseline_Clo…" at bounding box center [1166, 269] width 154 height 414
click at [1155, 373] on div "OBOS_Fornebu_baseline_Cloud_optimized_3-pop2 Imported OBOS_Fornebu_baseline_Clo…" at bounding box center [1166, 269] width 154 height 414
click at [1147, 379] on div "OBOS_Fornebu_baseline_Cloud_optimized_3-pop2 Imported OBOS_Fornebu_baseline_Clo…" at bounding box center [1166, 269] width 154 height 414
click at [1253, 82] on link at bounding box center [1252, 88] width 18 height 18
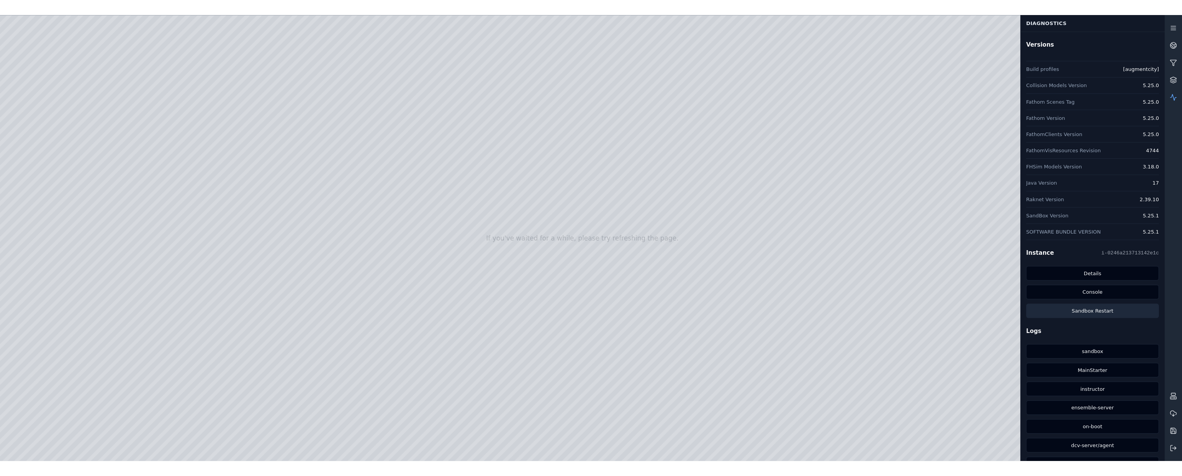
scroll to position [39, 0]
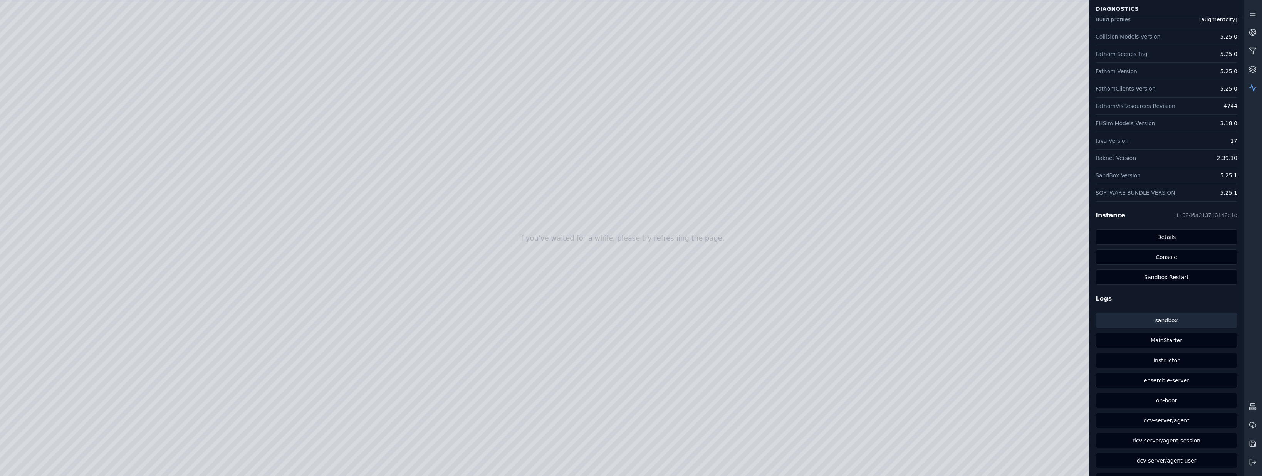
click at [1168, 319] on link "sandbox" at bounding box center [1166, 319] width 142 height 15
drag, startPoint x: 1171, startPoint y: 275, endPoint x: 1140, endPoint y: 292, distance: 35.7
click at [1138, 295] on h2 "Logs" at bounding box center [1166, 298] width 142 height 9
